Goal: Task Accomplishment & Management: Manage account settings

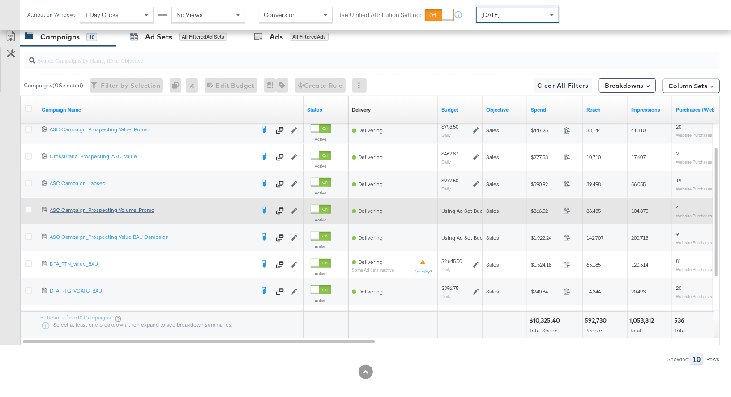
scroll to position [408, 0]
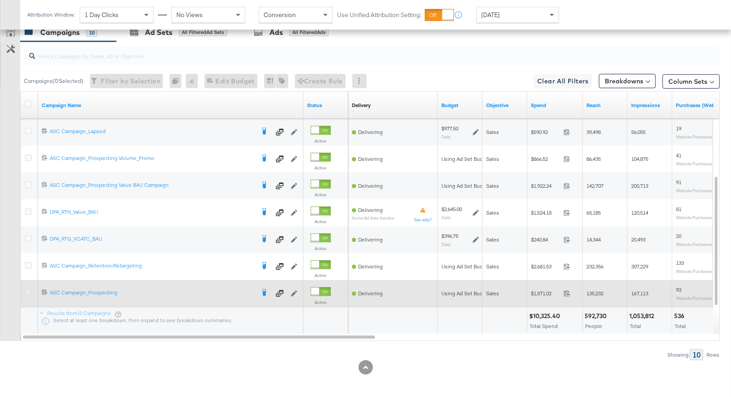
click at [26, 291] on icon at bounding box center [28, 292] width 7 height 7
click at [0, 0] on input "checkbox" at bounding box center [0, 0] width 0 height 0
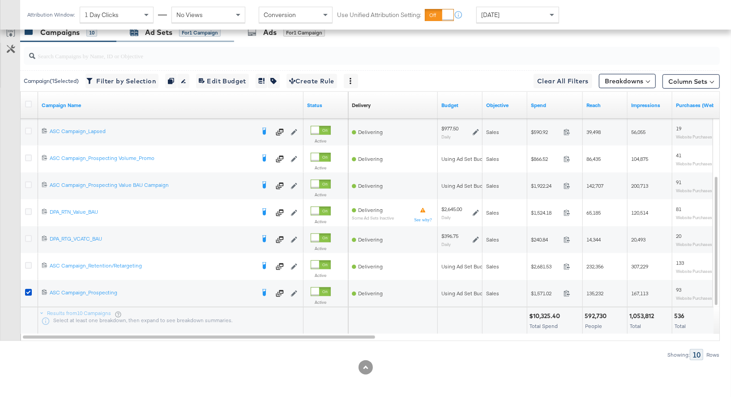
click at [159, 35] on div "Ad Sets" at bounding box center [158, 32] width 27 height 10
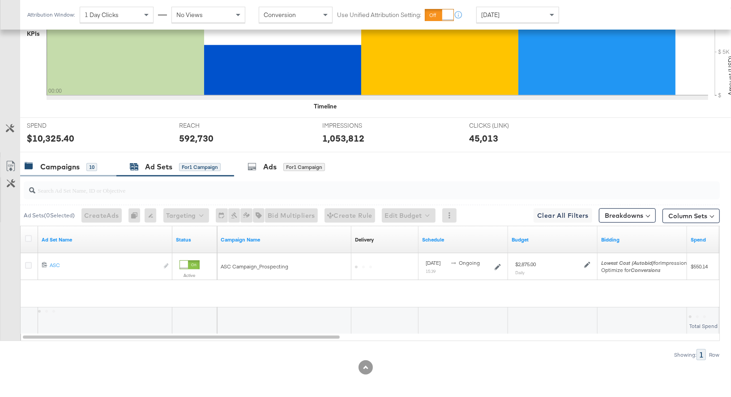
scroll to position [247, 0]
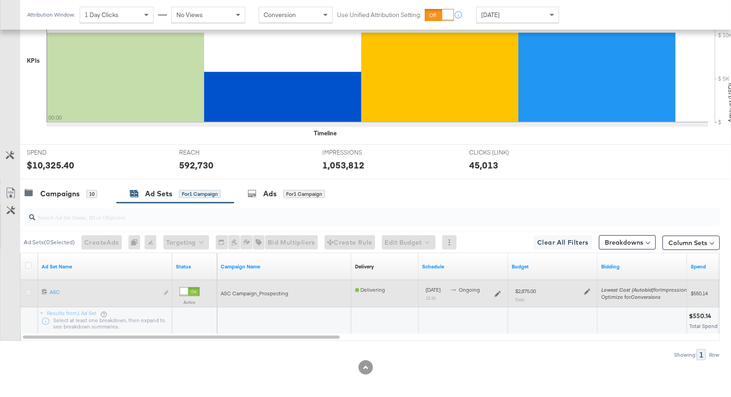
click at [27, 289] on icon at bounding box center [28, 292] width 7 height 7
click at [0, 0] on input "checkbox" at bounding box center [0, 0] width 0 height 0
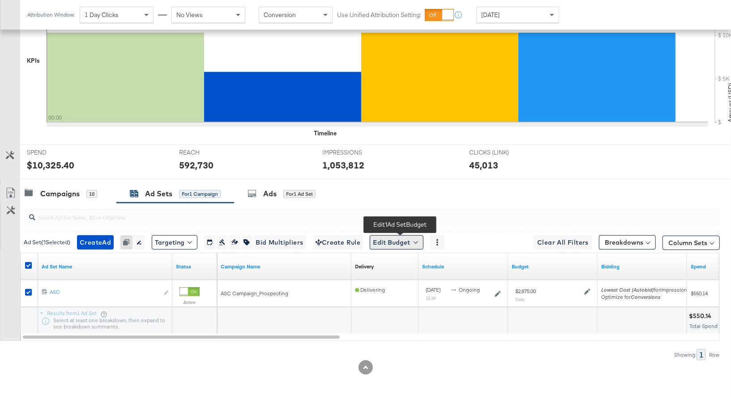
click at [403, 242] on button "Edit Budget" at bounding box center [397, 242] width 54 height 14
click at [395, 264] on span "Edit Ad Set Budget" at bounding box center [399, 266] width 51 height 12
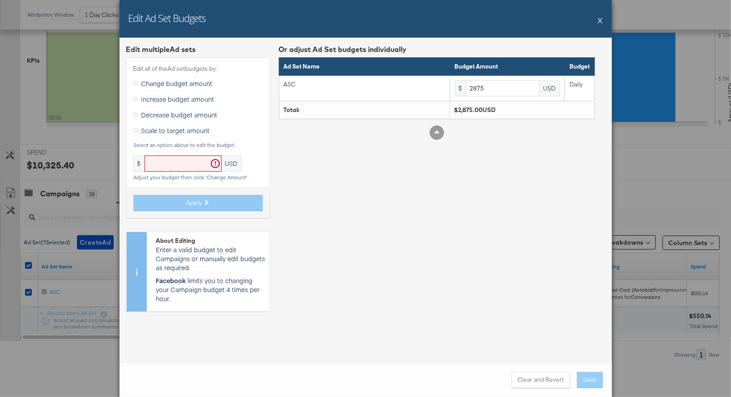
click at [134, 98] on icon at bounding box center [135, 99] width 4 height 4
click at [0, 0] on input "Increase budget amount" at bounding box center [0, 0] width 0 height 0
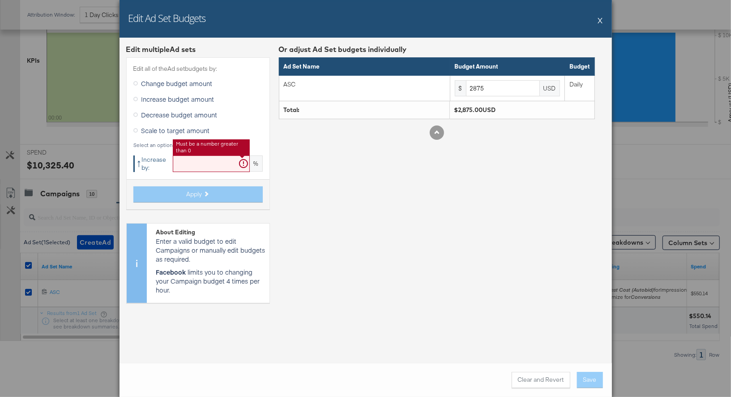
click at [188, 160] on input "text" at bounding box center [211, 163] width 77 height 17
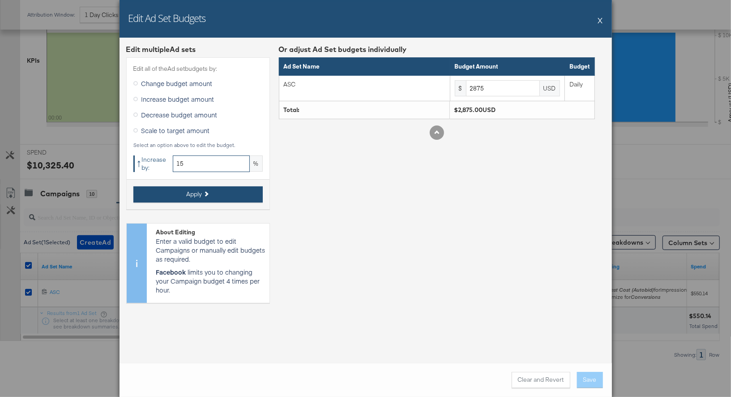
type input "15"
click at [198, 193] on span "Apply" at bounding box center [195, 194] width 16 height 9
type input "3306.25"
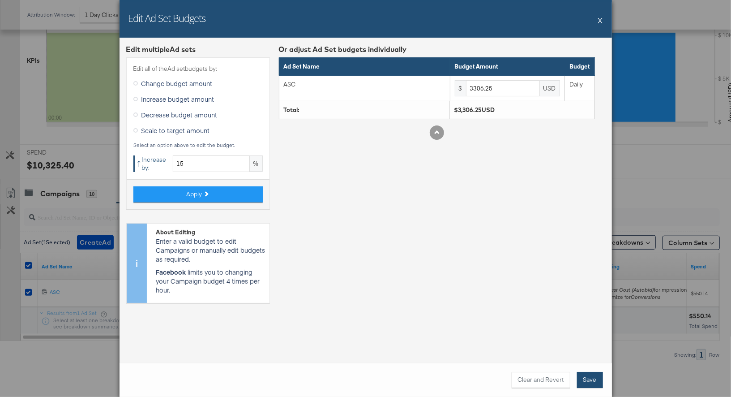
click at [591, 382] on button "Save" at bounding box center [590, 380] width 26 height 16
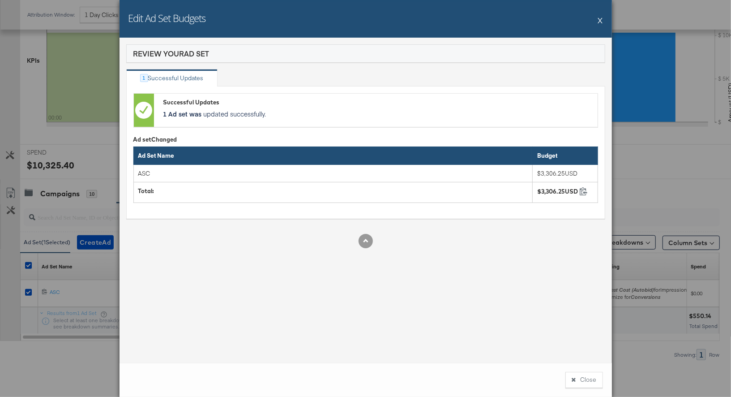
click at [601, 20] on button "X" at bounding box center [600, 20] width 5 height 18
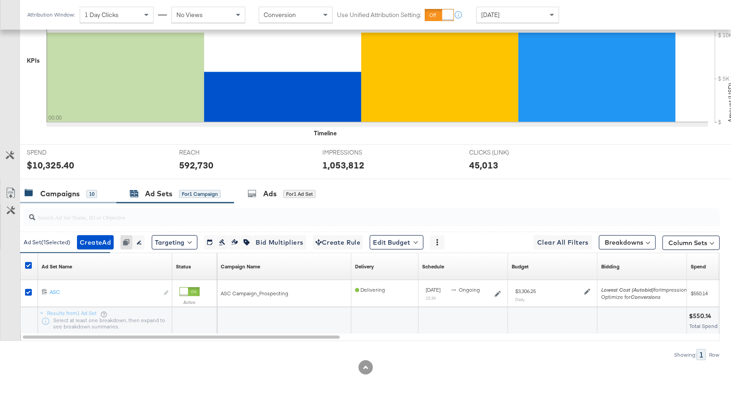
click at [66, 189] on div "Campaigns" at bounding box center [59, 194] width 39 height 10
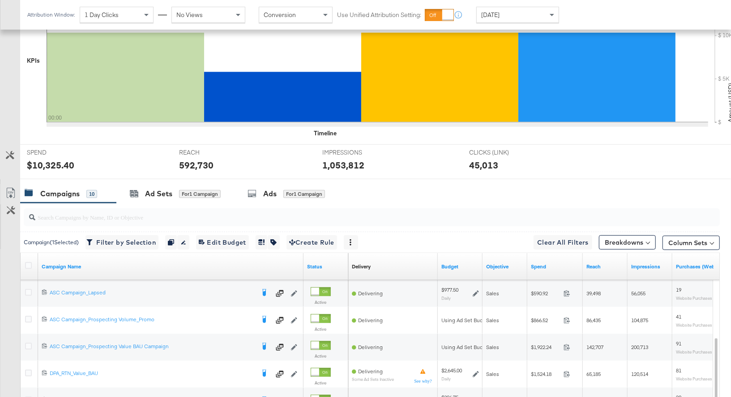
scroll to position [408, 0]
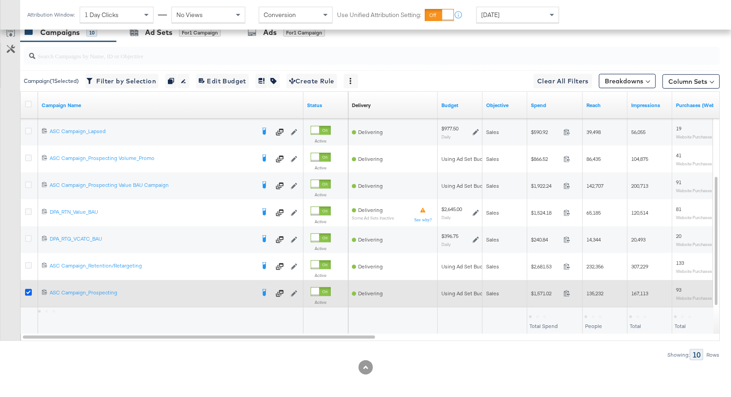
click at [28, 293] on icon at bounding box center [28, 292] width 7 height 7
click at [0, 0] on input "checkbox" at bounding box center [0, 0] width 0 height 0
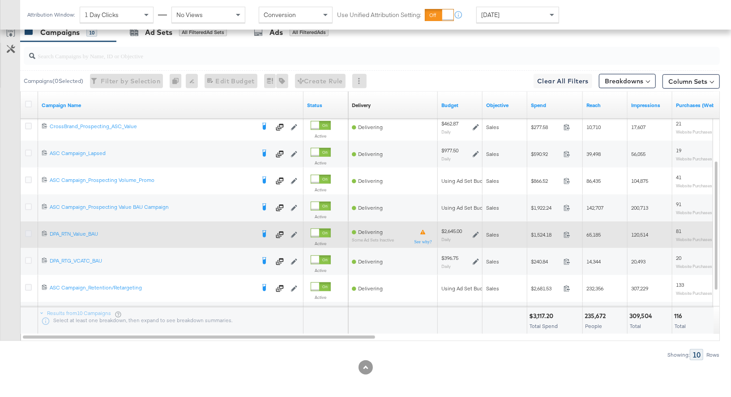
click at [29, 231] on icon at bounding box center [28, 233] width 7 height 7
click at [0, 0] on input "checkbox" at bounding box center [0, 0] width 0 height 0
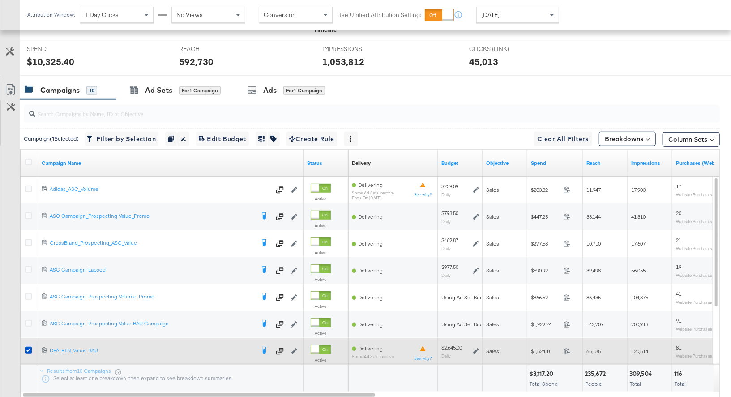
scroll to position [350, 0]
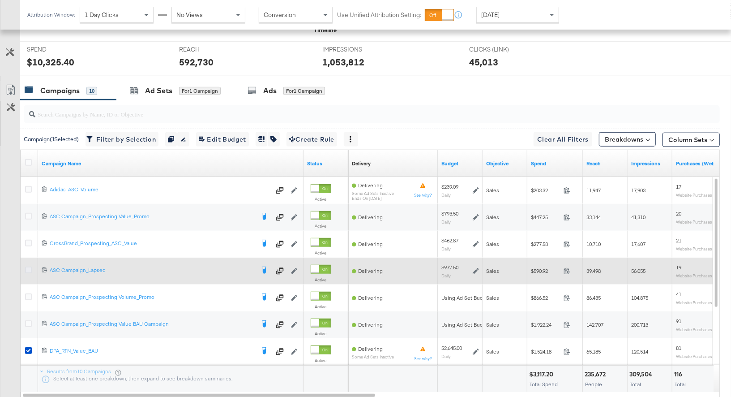
click at [28, 267] on icon at bounding box center [28, 270] width 7 height 7
click at [0, 0] on input "checkbox" at bounding box center [0, 0] width 0 height 0
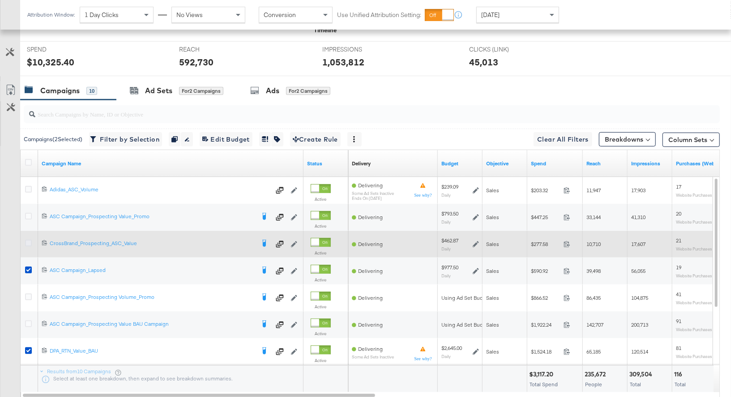
click at [30, 241] on icon at bounding box center [28, 243] width 7 height 7
click at [0, 0] on input "checkbox" at bounding box center [0, 0] width 0 height 0
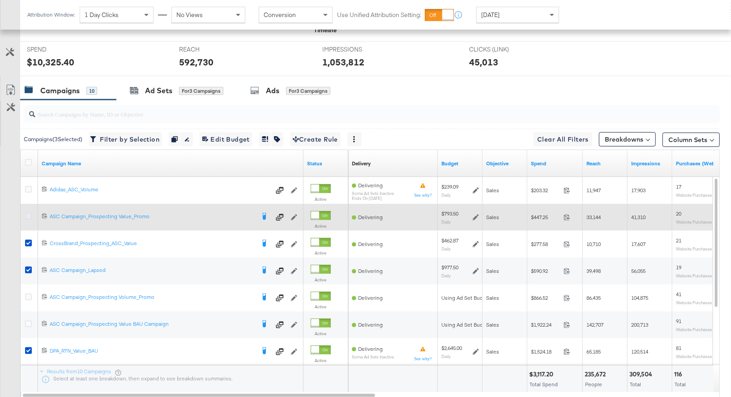
click at [29, 215] on icon at bounding box center [28, 216] width 7 height 7
click at [0, 0] on input "checkbox" at bounding box center [0, 0] width 0 height 0
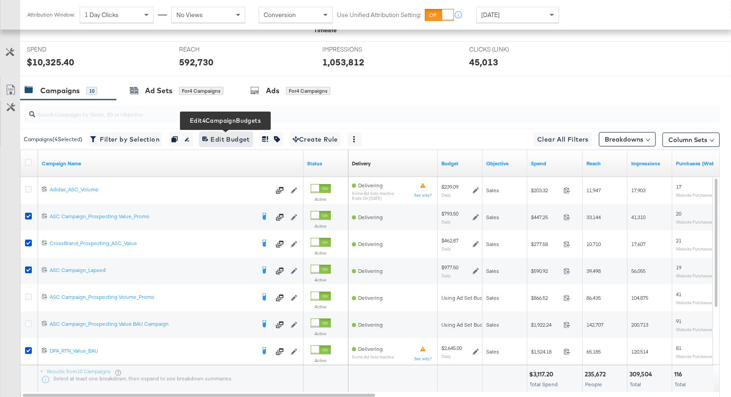
click at [230, 138] on span "Edit 4 Campaign Budgets Edit Budget" at bounding box center [225, 139] width 47 height 11
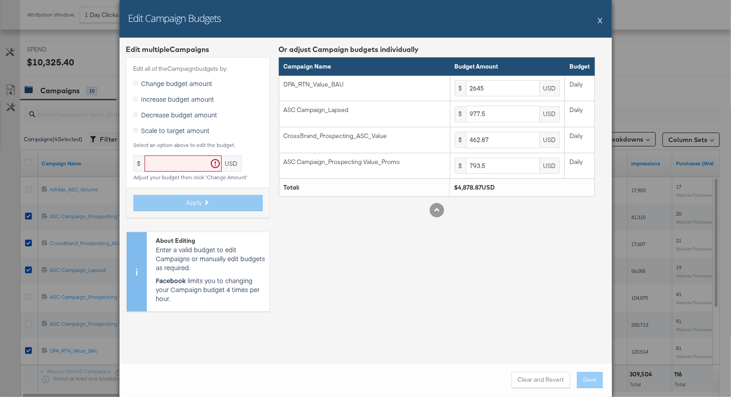
click at [135, 99] on icon at bounding box center [135, 99] width 4 height 4
click at [0, 0] on input "Increase budget amount" at bounding box center [0, 0] width 0 height 0
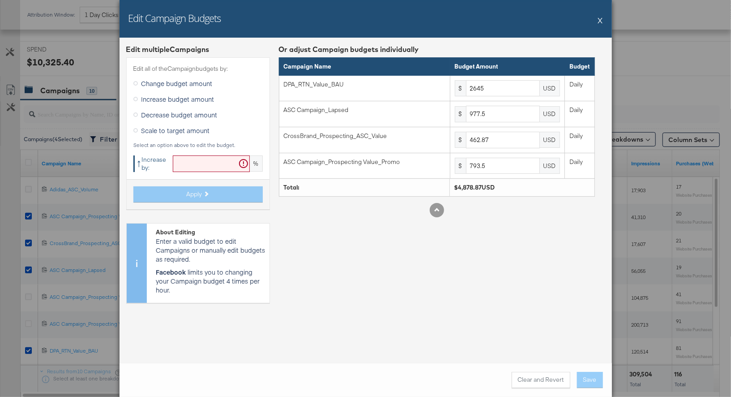
click at [182, 170] on input "text" at bounding box center [211, 163] width 77 height 17
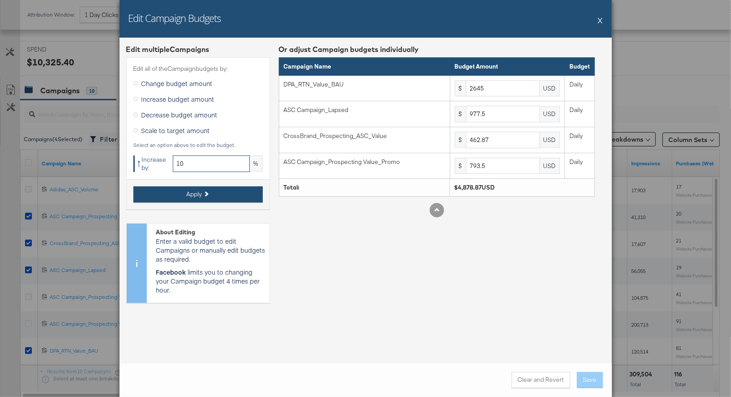
type input "10"
click at [232, 194] on button "Apply" at bounding box center [197, 194] width 129 height 16
type input "2909.5"
type input "1075.25"
type input "509.15"
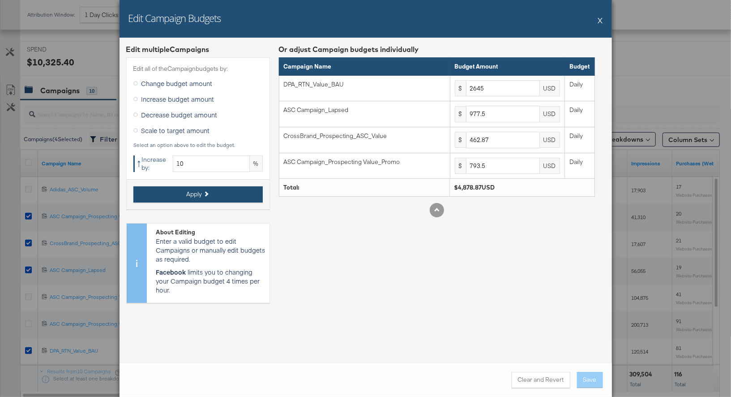
type input "872.85"
click at [589, 382] on button "Save" at bounding box center [590, 380] width 26 height 16
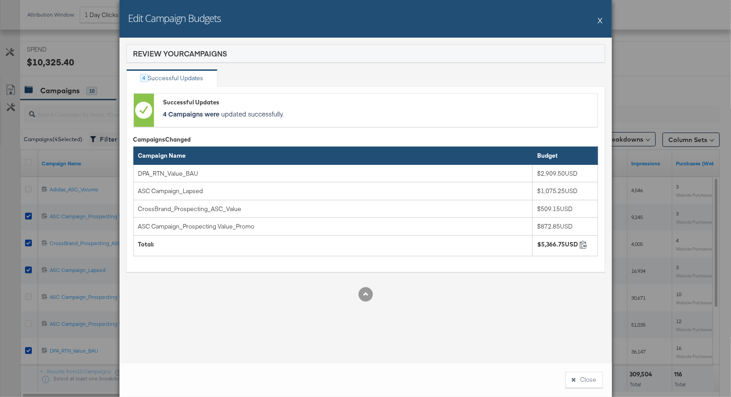
click at [602, 20] on button "X" at bounding box center [600, 20] width 5 height 18
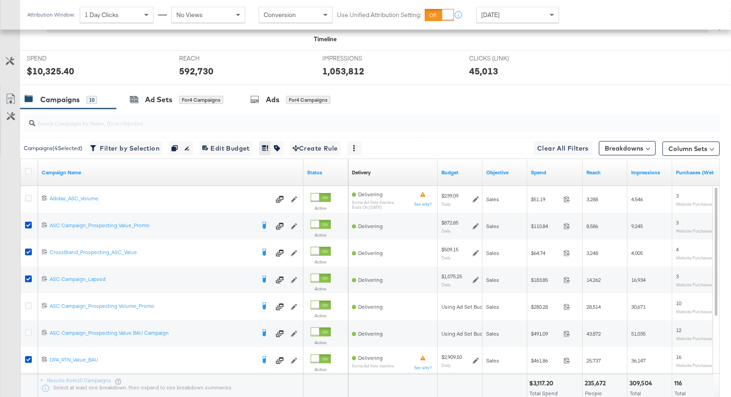
scroll to position [408, 0]
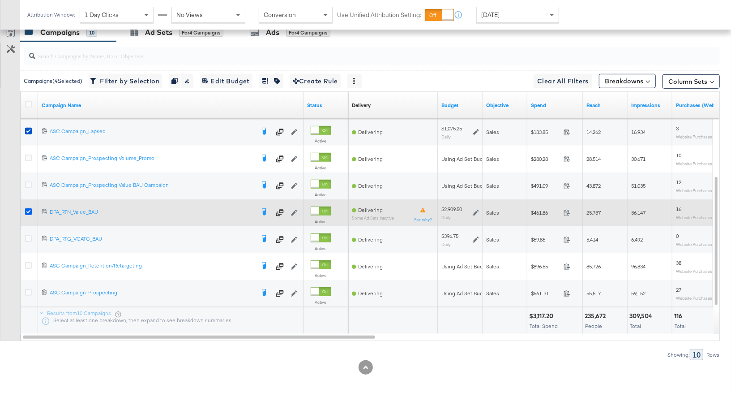
click at [28, 208] on icon at bounding box center [28, 211] width 7 height 7
click at [0, 0] on input "checkbox" at bounding box center [0, 0] width 0 height 0
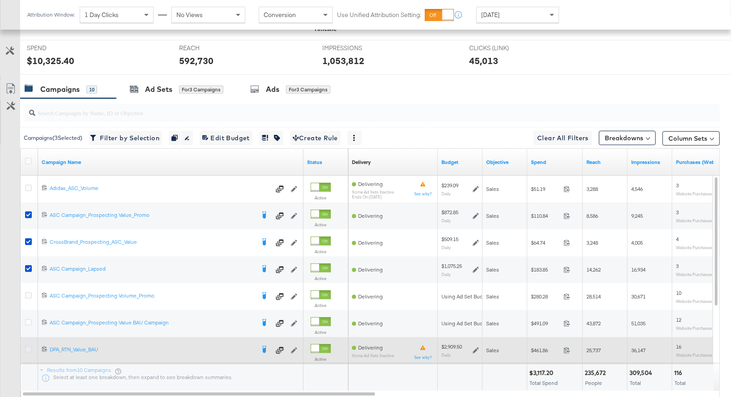
scroll to position [345, 0]
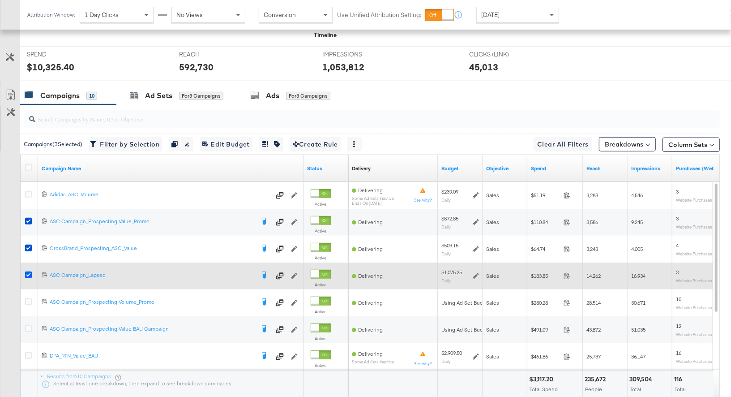
click at [27, 272] on icon at bounding box center [28, 274] width 7 height 7
click at [0, 0] on input "checkbox" at bounding box center [0, 0] width 0 height 0
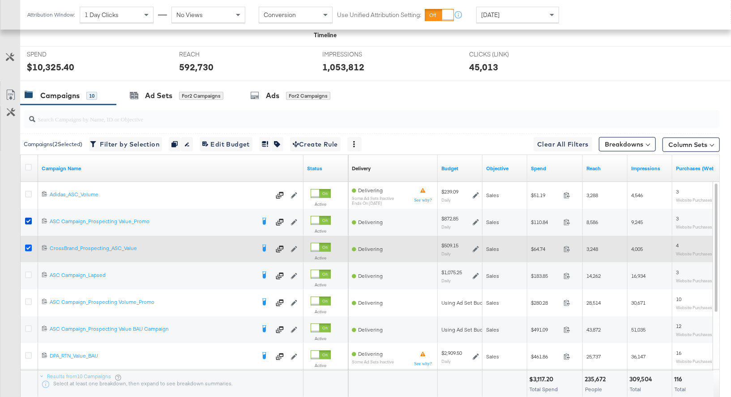
click at [29, 245] on icon at bounding box center [28, 248] width 7 height 7
click at [0, 0] on input "checkbox" at bounding box center [0, 0] width 0 height 0
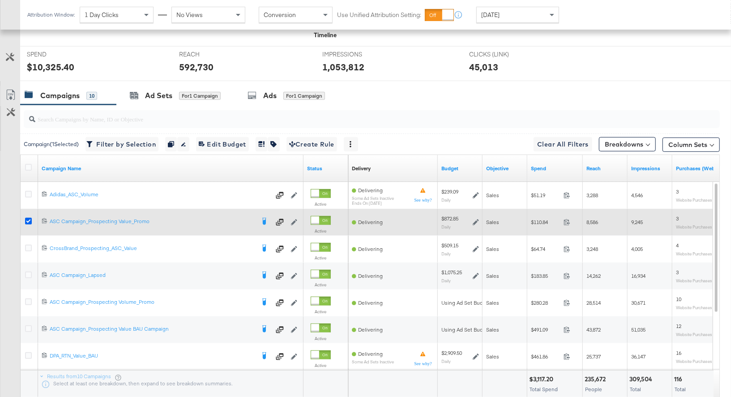
click at [30, 219] on icon at bounding box center [28, 221] width 7 height 7
click at [0, 0] on input "checkbox" at bounding box center [0, 0] width 0 height 0
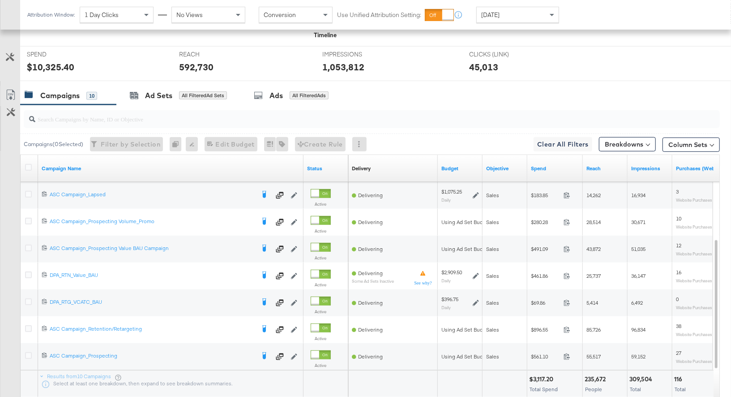
scroll to position [408, 0]
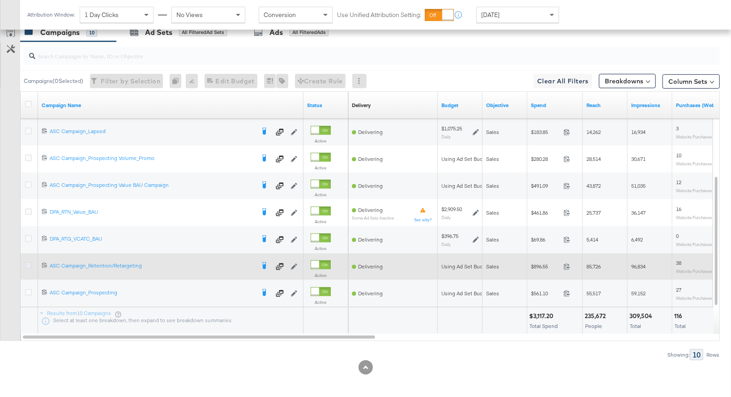
click at [28, 262] on icon at bounding box center [28, 265] width 7 height 7
click at [0, 0] on input "checkbox" at bounding box center [0, 0] width 0 height 0
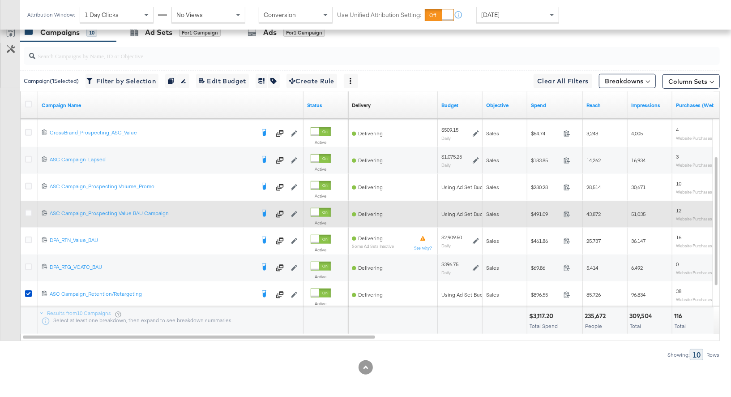
click at [29, 207] on div at bounding box center [30, 214] width 17 height 16
click at [28, 212] on icon at bounding box center [28, 213] width 7 height 7
click at [0, 0] on input "checkbox" at bounding box center [0, 0] width 0 height 0
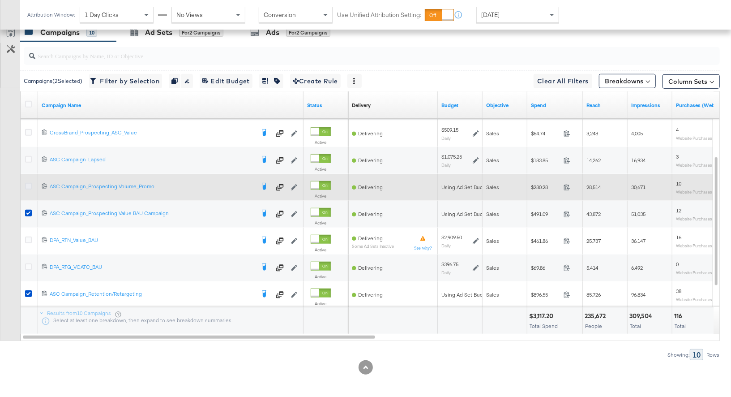
click at [30, 185] on icon at bounding box center [28, 186] width 7 height 7
click at [0, 0] on input "checkbox" at bounding box center [0, 0] width 0 height 0
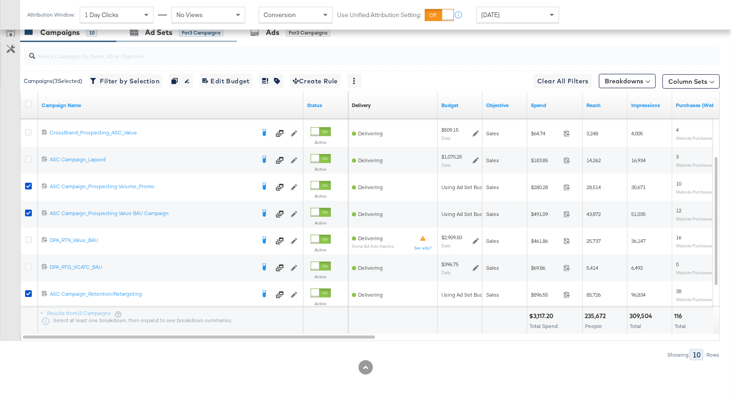
click at [166, 36] on div "Ad Sets for 3 Campaigns" at bounding box center [176, 32] width 120 height 19
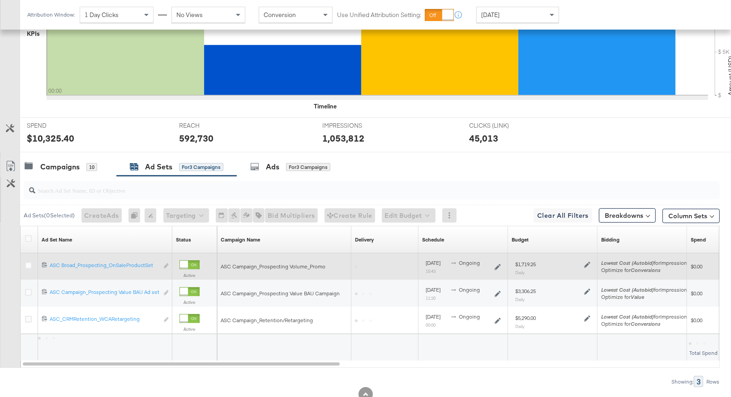
scroll to position [301, 0]
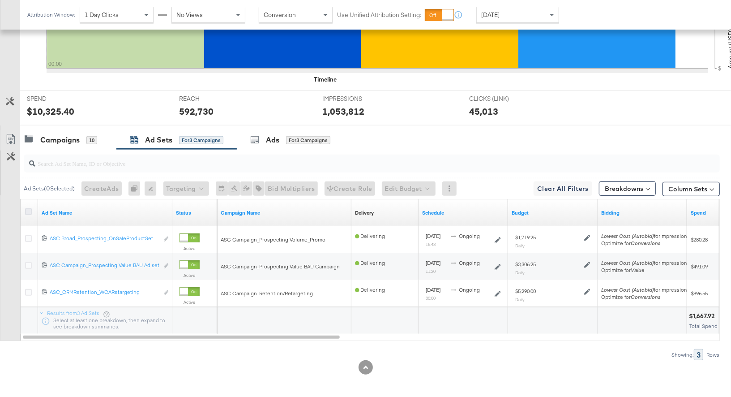
click at [28, 208] on icon at bounding box center [28, 211] width 7 height 7
click at [0, 0] on input "checkbox" at bounding box center [0, 0] width 0 height 0
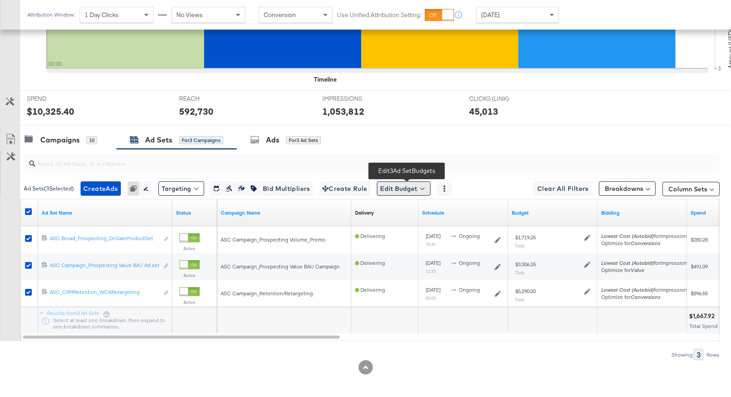
click at [411, 187] on button "Edit Budget" at bounding box center [404, 188] width 54 height 14
click at [406, 211] on span "Edit Ad Set Budget" at bounding box center [406, 212] width 51 height 12
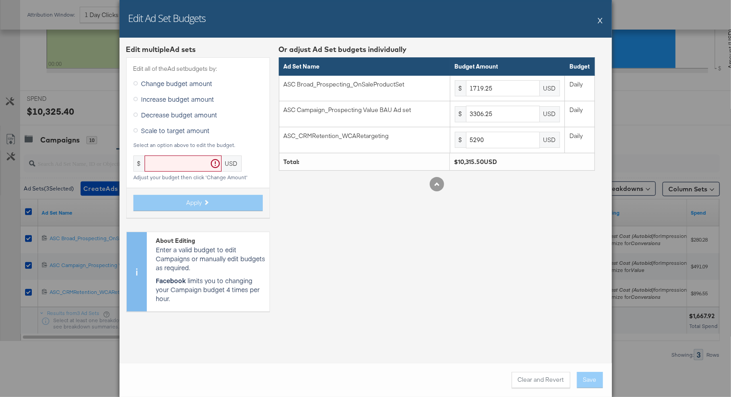
click at [135, 98] on icon at bounding box center [135, 99] width 4 height 4
click at [0, 0] on input "Increase budget amount" at bounding box center [0, 0] width 0 height 0
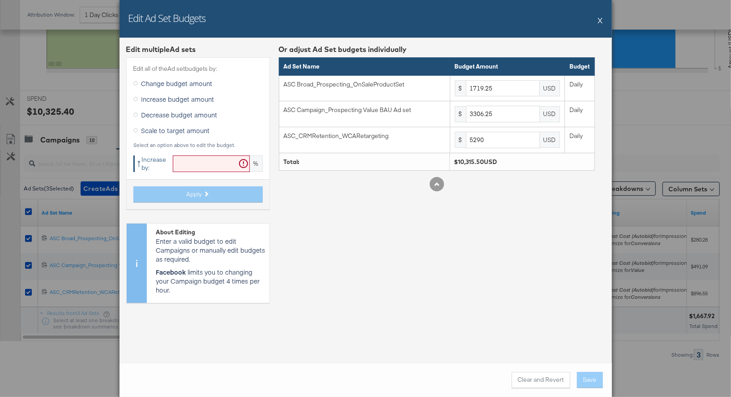
click at [192, 160] on input "text" at bounding box center [211, 163] width 77 height 17
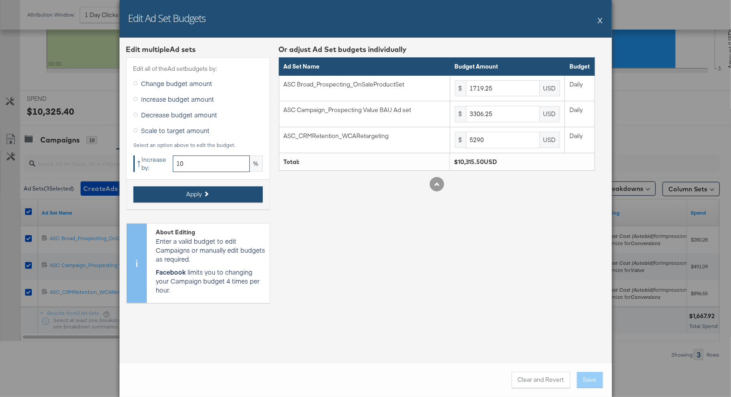
type input "10"
click at [210, 193] on button "Apply" at bounding box center [197, 194] width 129 height 16
type input "1891.17"
type input "3636.87"
type input "5819"
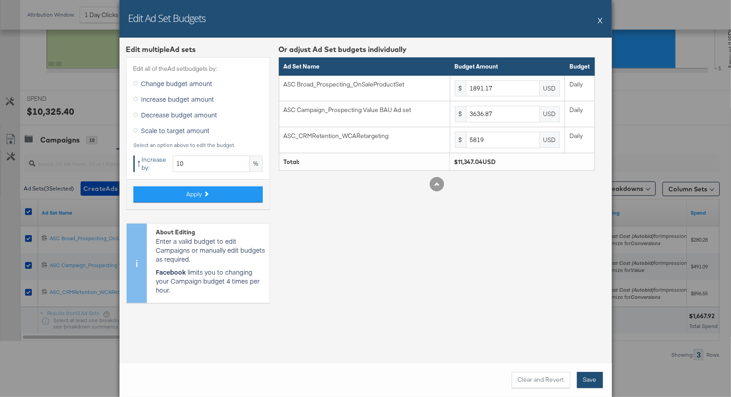
click at [593, 382] on button "Save" at bounding box center [590, 380] width 26 height 16
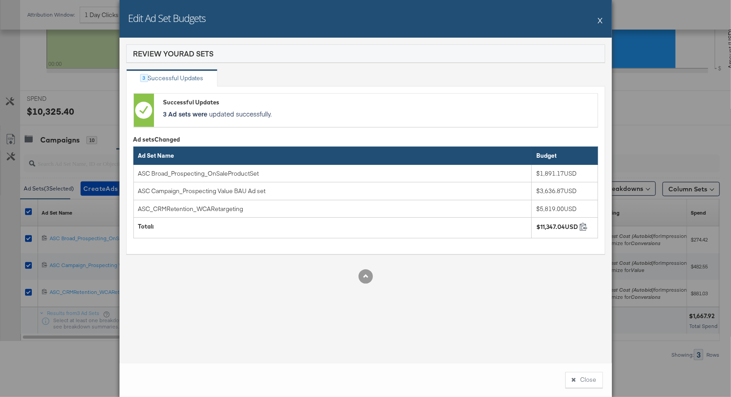
click at [602, 21] on button "X" at bounding box center [600, 20] width 5 height 18
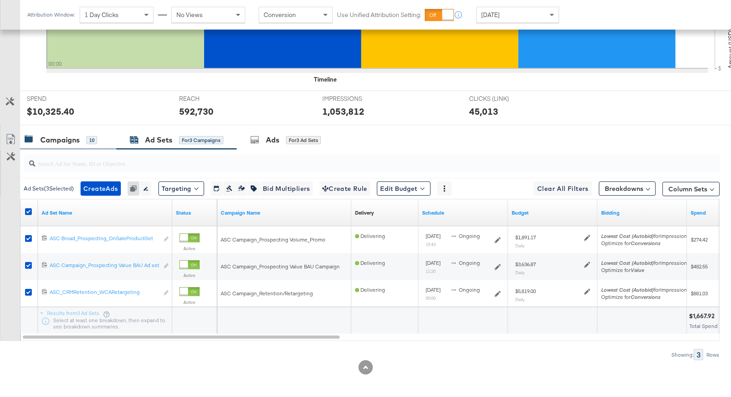
click at [73, 142] on div "Campaigns" at bounding box center [59, 140] width 39 height 10
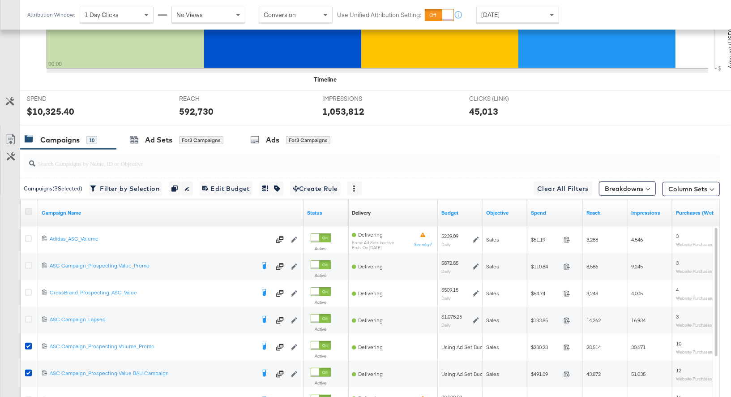
click at [28, 209] on icon at bounding box center [28, 211] width 7 height 7
click at [0, 0] on input "checkbox" at bounding box center [0, 0] width 0 height 0
click at [28, 209] on icon at bounding box center [28, 211] width 7 height 7
click at [0, 0] on input "checkbox" at bounding box center [0, 0] width 0 height 0
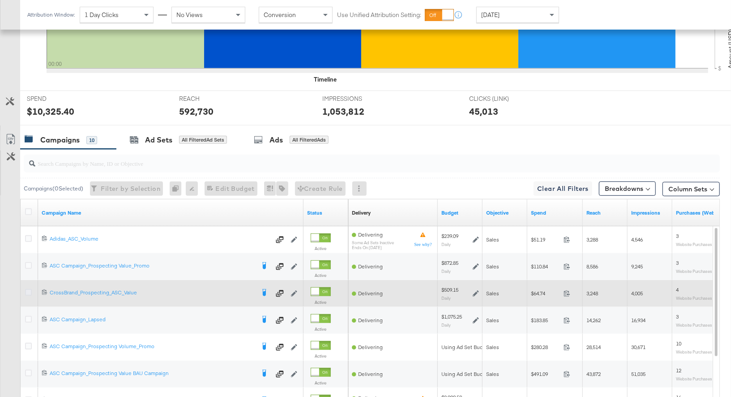
click at [28, 291] on icon at bounding box center [28, 292] width 7 height 7
click at [0, 0] on input "checkbox" at bounding box center [0, 0] width 0 height 0
click at [476, 290] on icon at bounding box center [476, 293] width 6 height 6
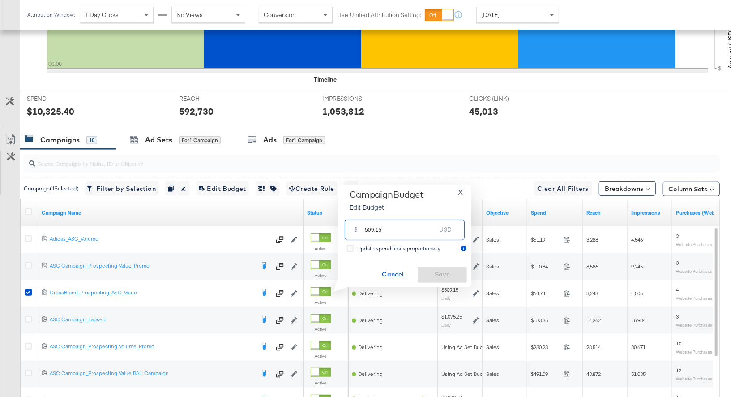
drag, startPoint x: 388, startPoint y: 230, endPoint x: 344, endPoint y: 230, distance: 44.8
click at [344, 230] on div "$ 509.15 USD" at bounding box center [405, 229] width 125 height 28
type input "460"
click at [446, 276] on span "Save" at bounding box center [443, 274] width 42 height 11
